Goal: Check status: Check status

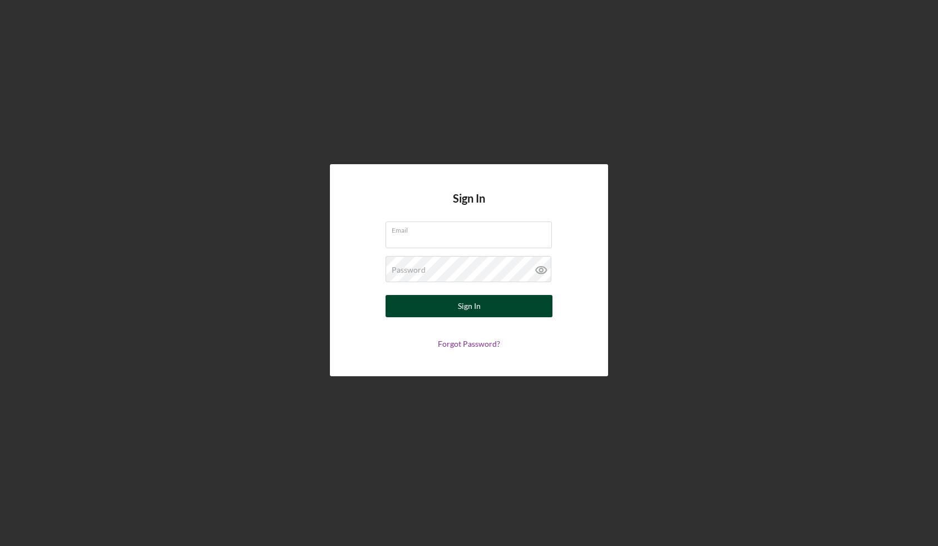
type input "[EMAIL_ADDRESS][DOMAIN_NAME]"
click at [424, 303] on button "Sign In" at bounding box center [469, 306] width 167 height 22
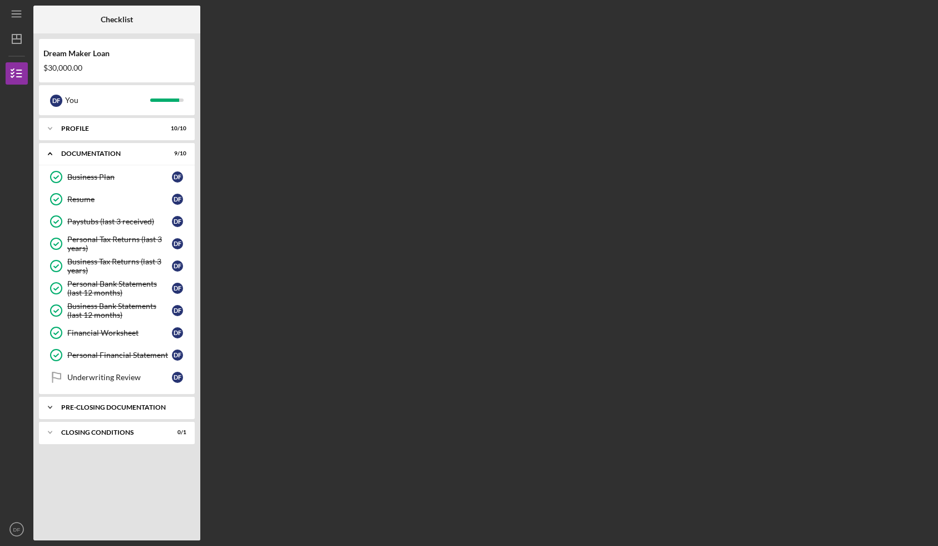
click at [155, 404] on div "Pre-Closing Documentation" at bounding box center [121, 407] width 120 height 7
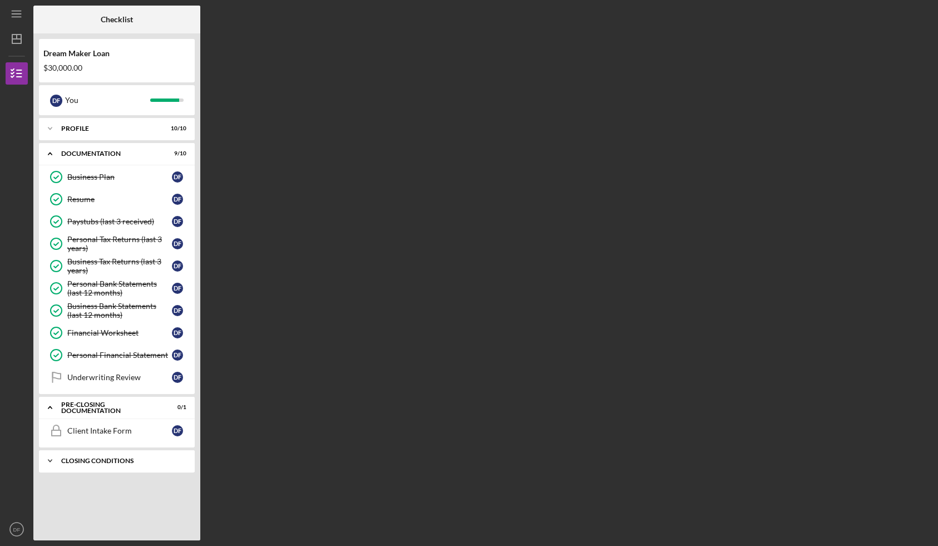
click at [152, 453] on div "Icon/Expander Closing Conditions 0 / 1" at bounding box center [117, 461] width 156 height 22
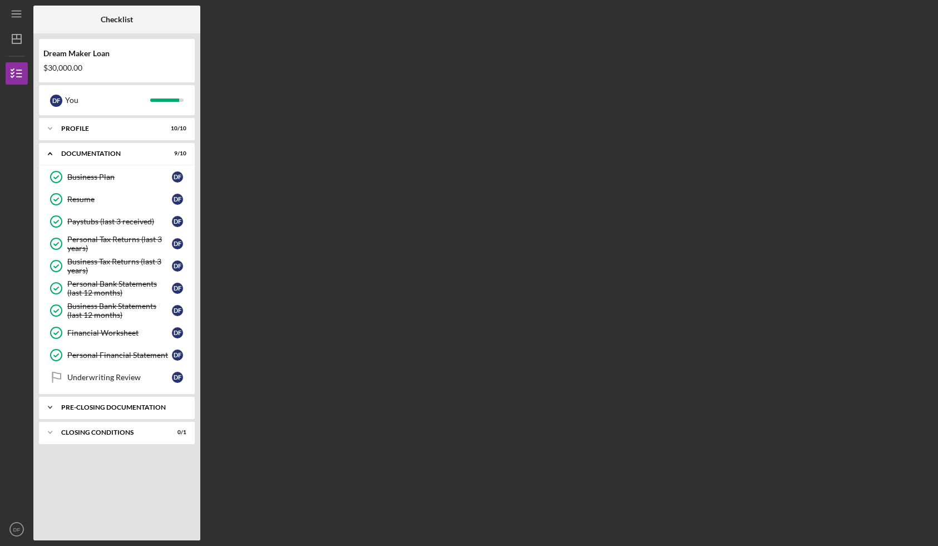
click at [131, 409] on div "Icon/Expander Pre-Closing Documentation 0 / 1" at bounding box center [117, 407] width 156 height 22
click at [128, 429] on div "Client Intake Form" at bounding box center [119, 430] width 105 height 9
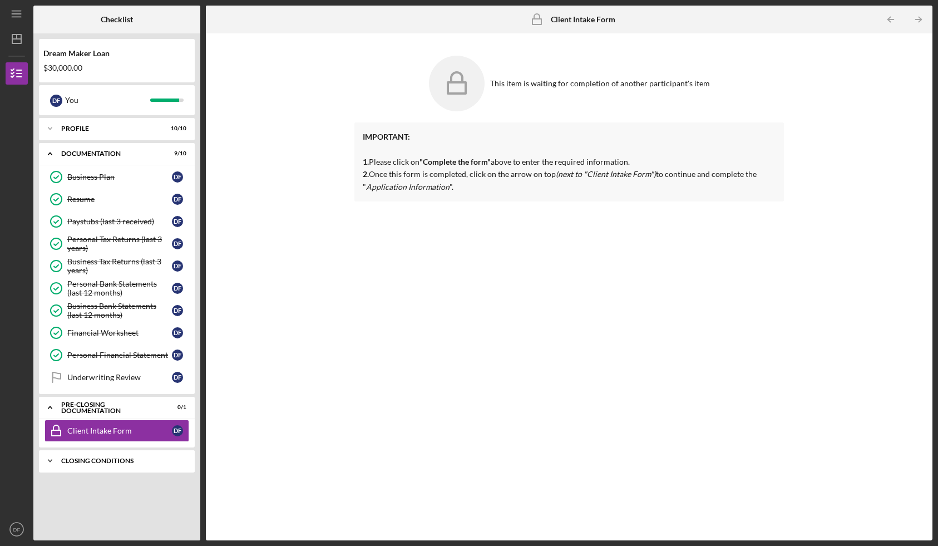
click at [145, 457] on div "Closing Conditions" at bounding box center [121, 460] width 120 height 7
click at [131, 482] on div "Profile Review" at bounding box center [119, 484] width 105 height 9
